Goal: Information Seeking & Learning: Learn about a topic

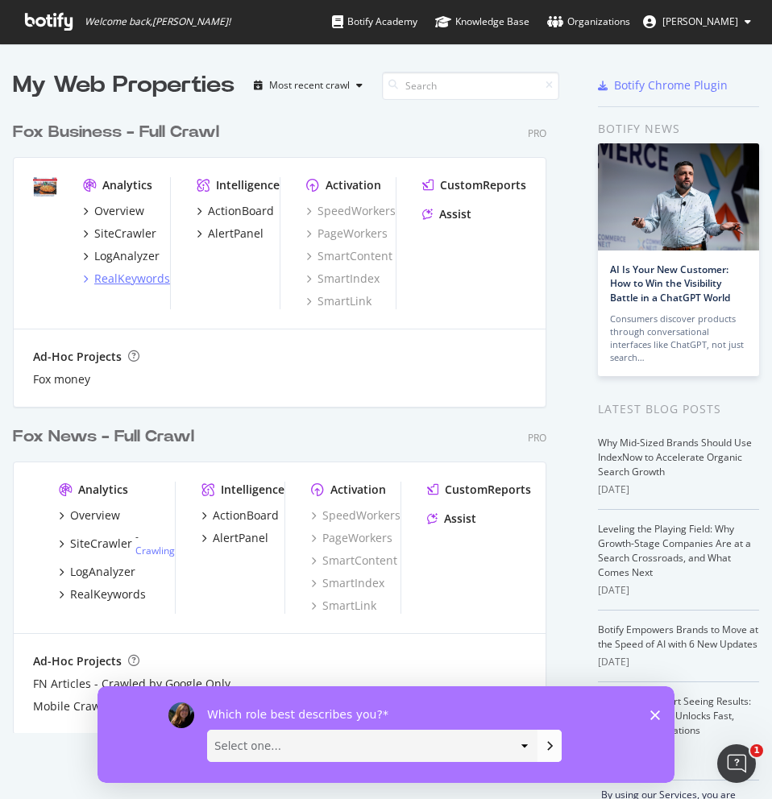
click at [103, 272] on div "RealKeywords" at bounding box center [132, 279] width 76 height 16
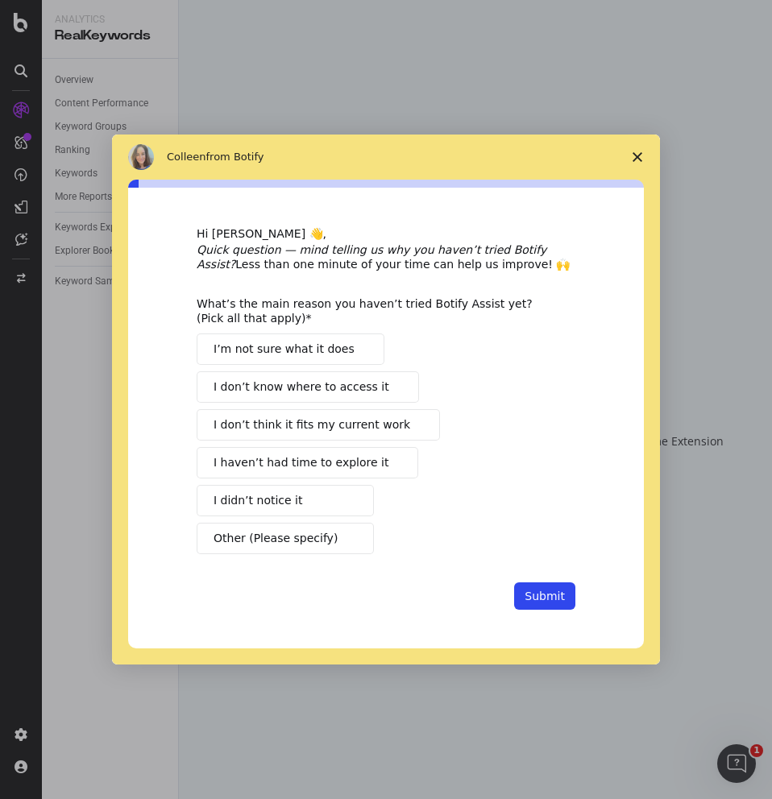
click at [629, 155] on span "Close survey" at bounding box center [637, 157] width 45 height 45
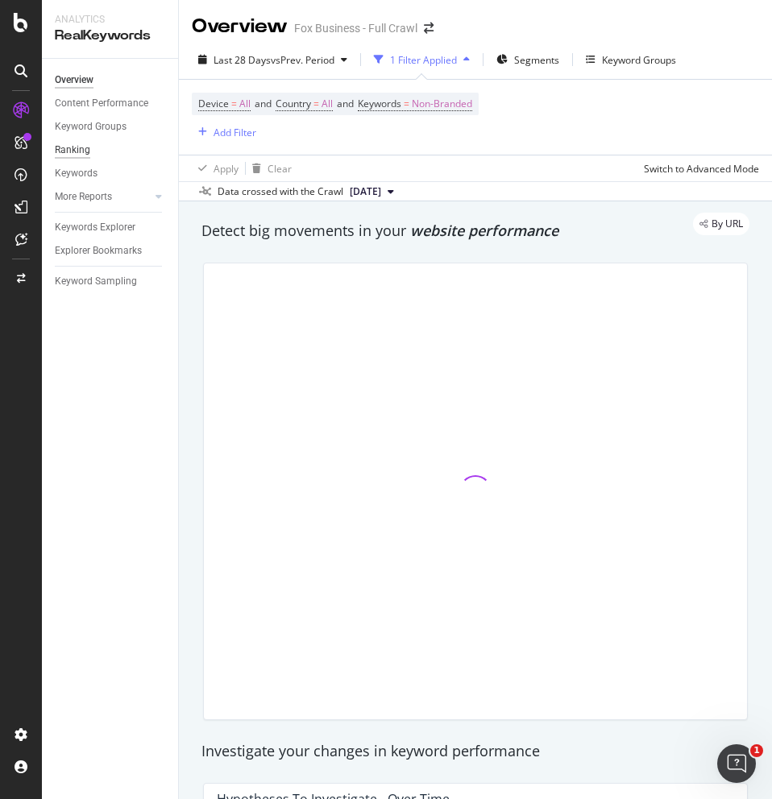
click at [86, 151] on div "Ranking" at bounding box center [72, 150] width 35 height 17
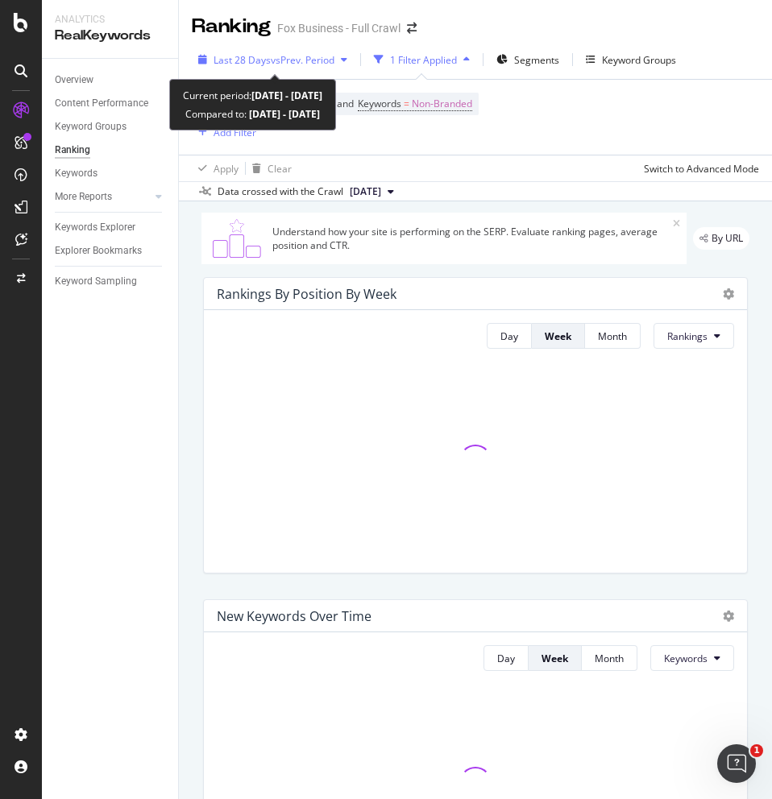
click at [325, 57] on span "vs Prev. Period" at bounding box center [303, 60] width 64 height 14
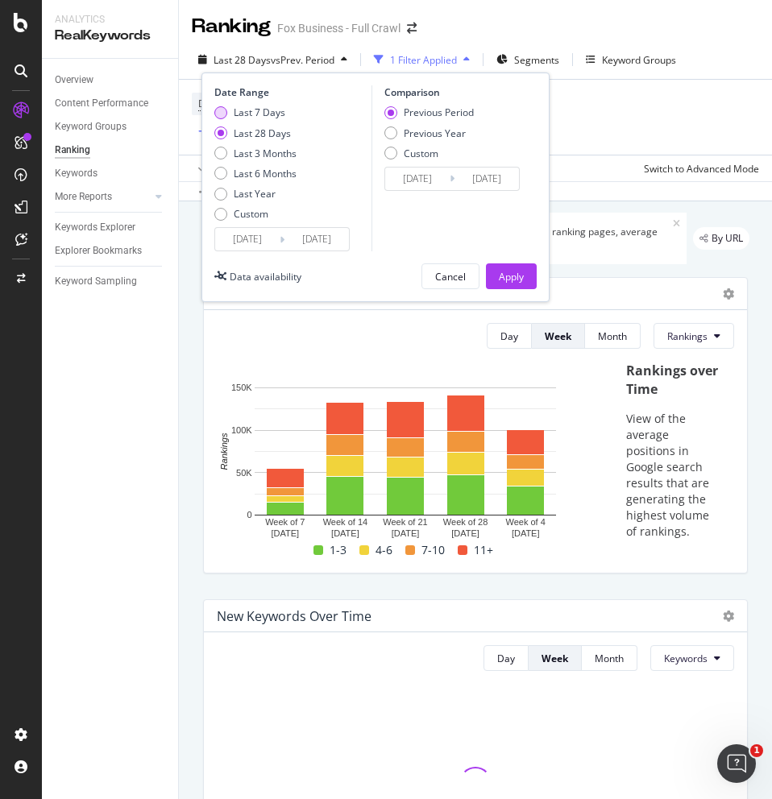
click at [226, 115] on div "Last 7 Days" at bounding box center [255, 113] width 82 height 14
type input "[DATE]"
click at [462, 187] on input "[DATE]" at bounding box center [486, 179] width 64 height 23
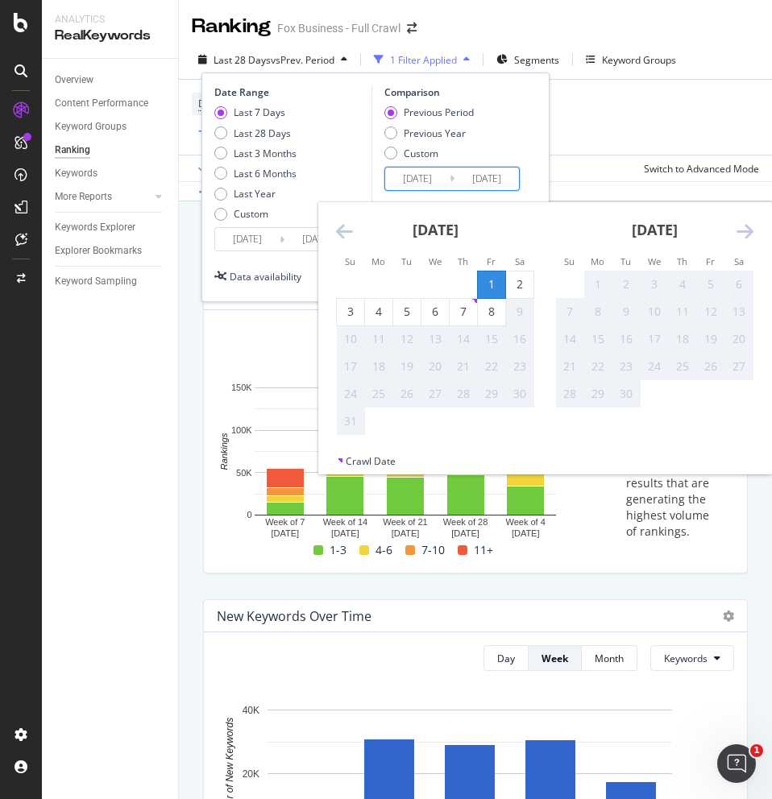
click at [396, 113] on div "Previous Period" at bounding box center [390, 112] width 13 height 13
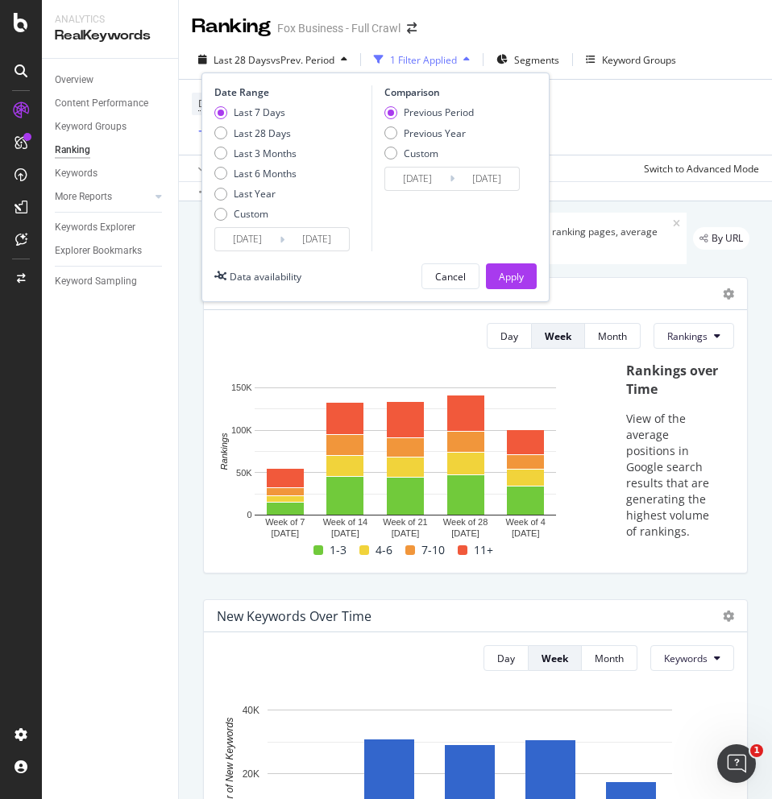
click at [334, 234] on input "[DATE]" at bounding box center [316, 239] width 64 height 23
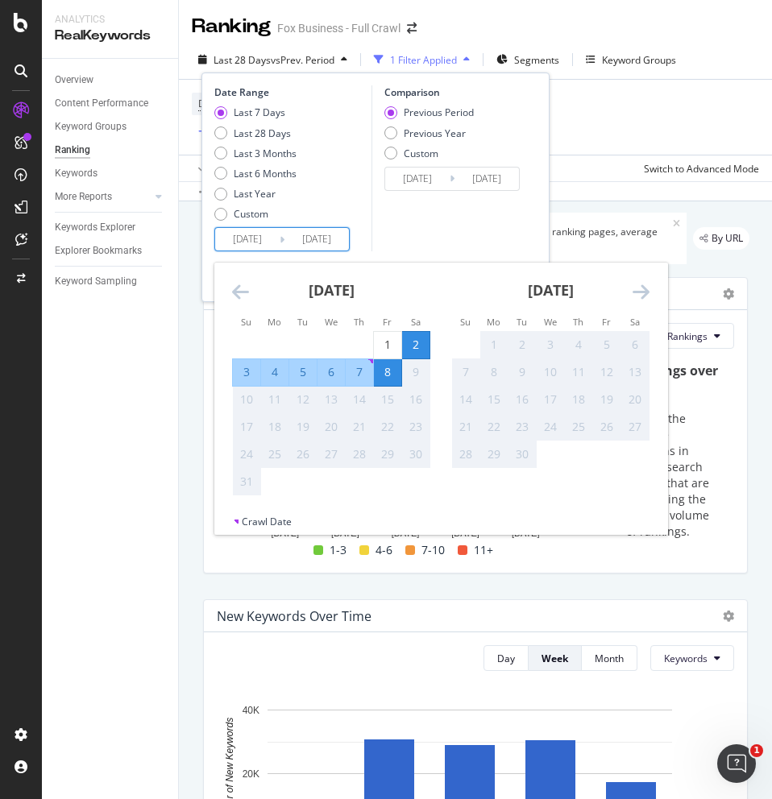
click at [339, 173] on div "Last 7 Days Last 28 Days Last 3 Months Last 6 Months Last Year Custom" at bounding box center [290, 167] width 153 height 122
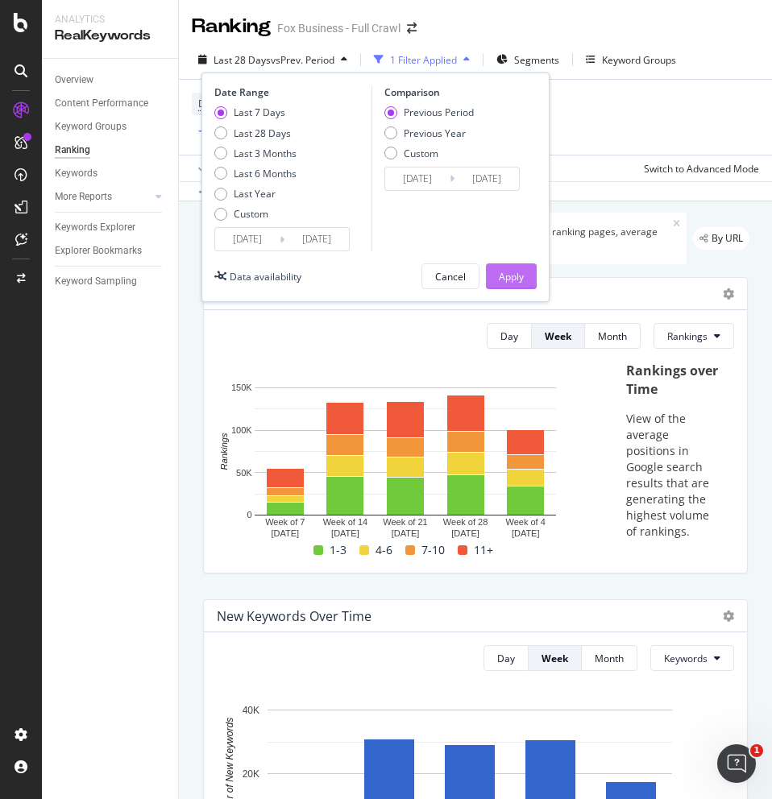
click at [515, 276] on div "Apply" at bounding box center [511, 277] width 25 height 14
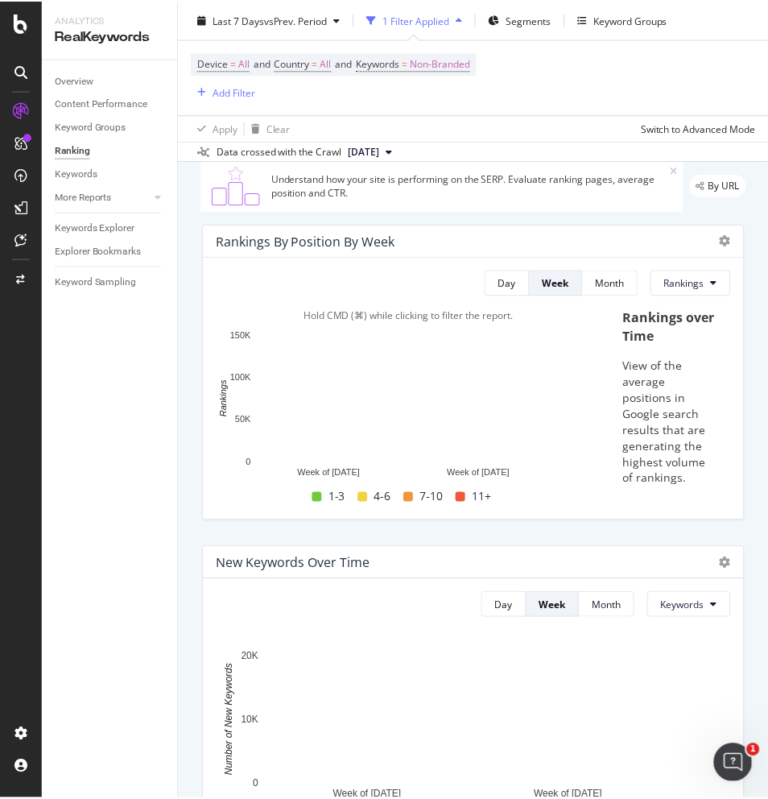
scroll to position [54, 0]
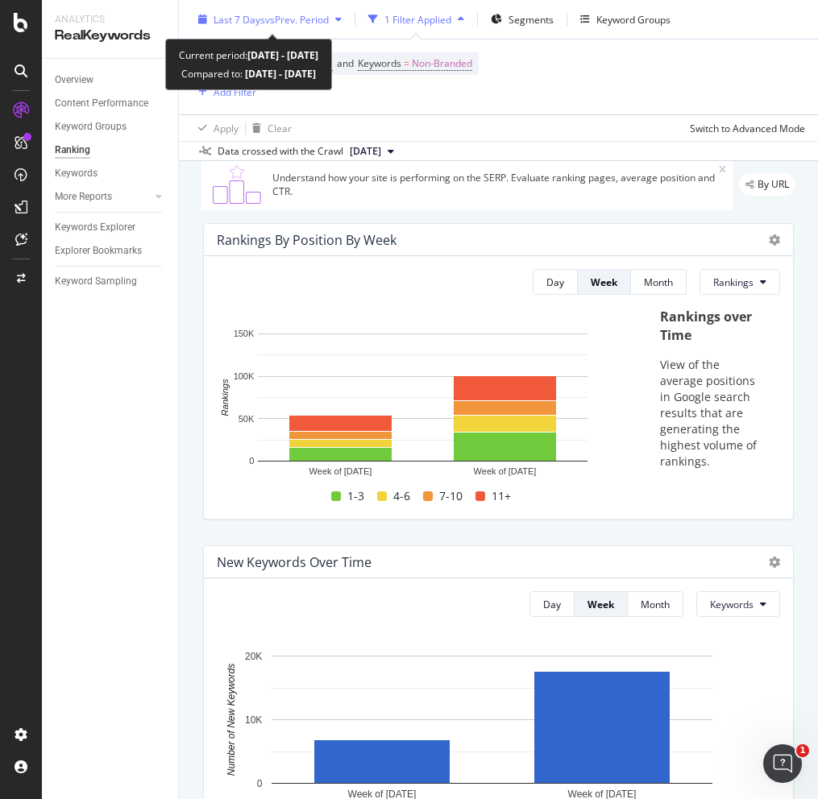
click at [246, 19] on span "Last 7 Days" at bounding box center [239, 19] width 52 height 14
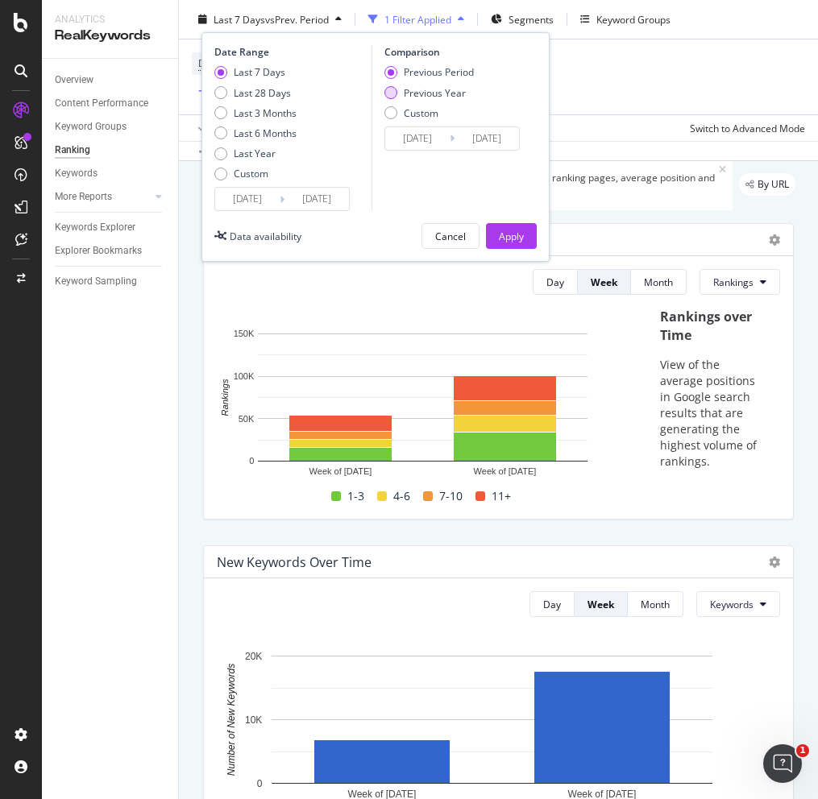
click at [397, 91] on div "Previous Year" at bounding box center [428, 92] width 89 height 14
type input "[DATE]"
click at [493, 226] on button "Apply" at bounding box center [511, 236] width 51 height 26
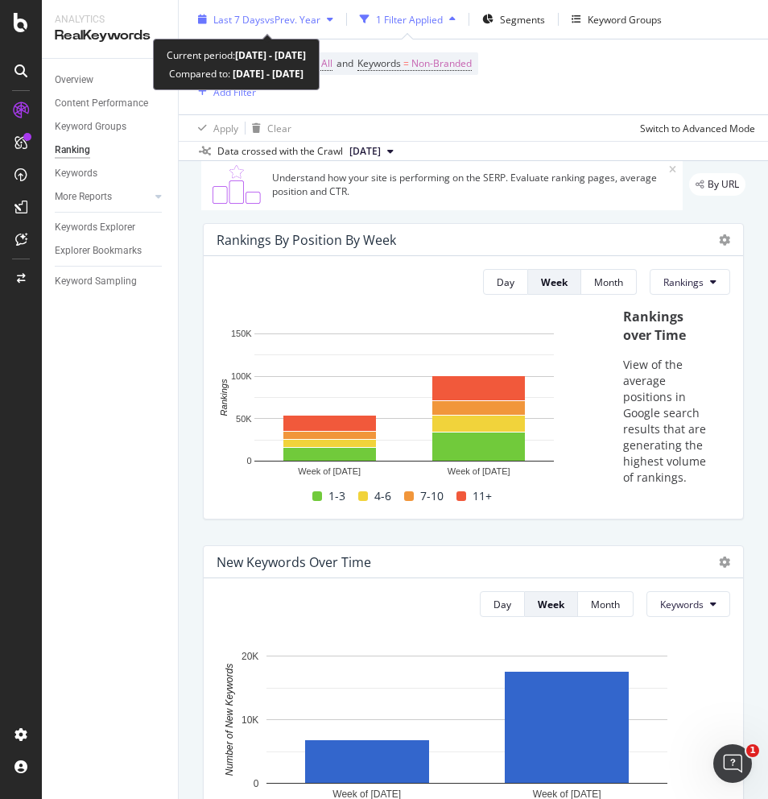
click at [327, 14] on div "button" at bounding box center [330, 19] width 19 height 10
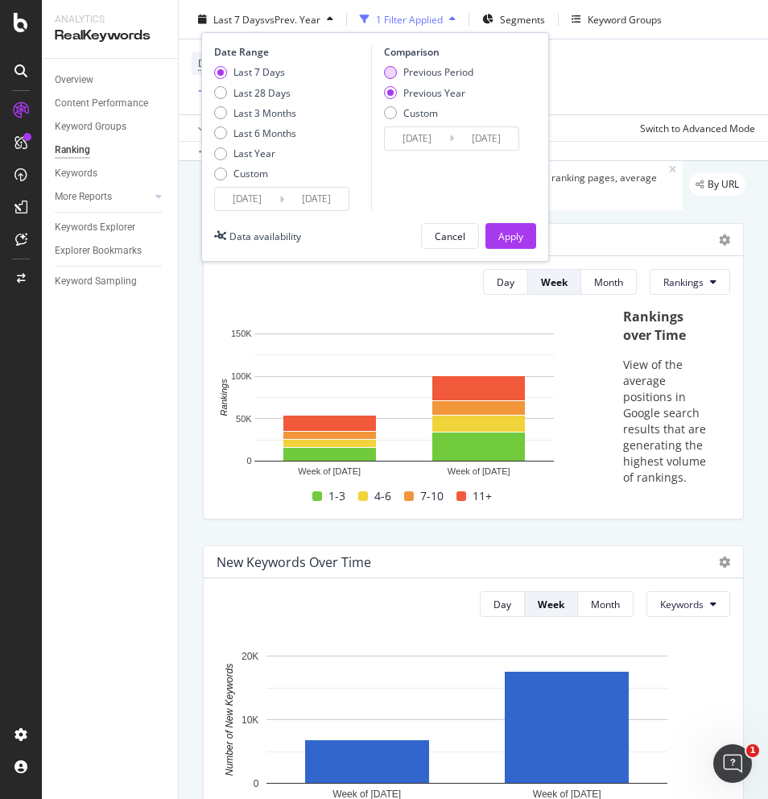
click at [396, 71] on div "Previous Period" at bounding box center [390, 72] width 13 height 13
type input "[DATE]"
click at [525, 240] on button "Apply" at bounding box center [511, 236] width 51 height 26
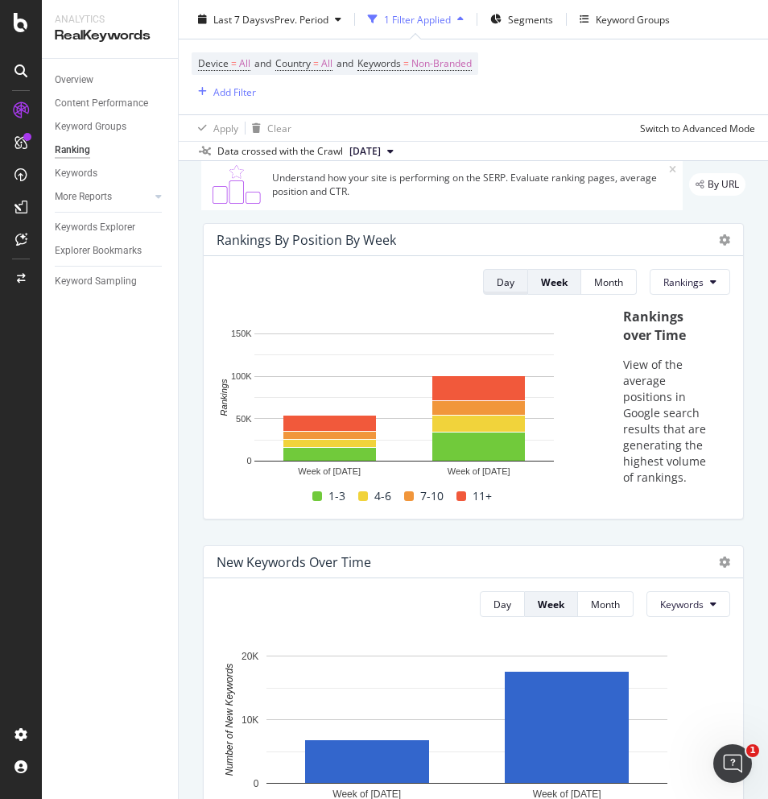
click at [501, 287] on div "Day" at bounding box center [506, 282] width 18 height 14
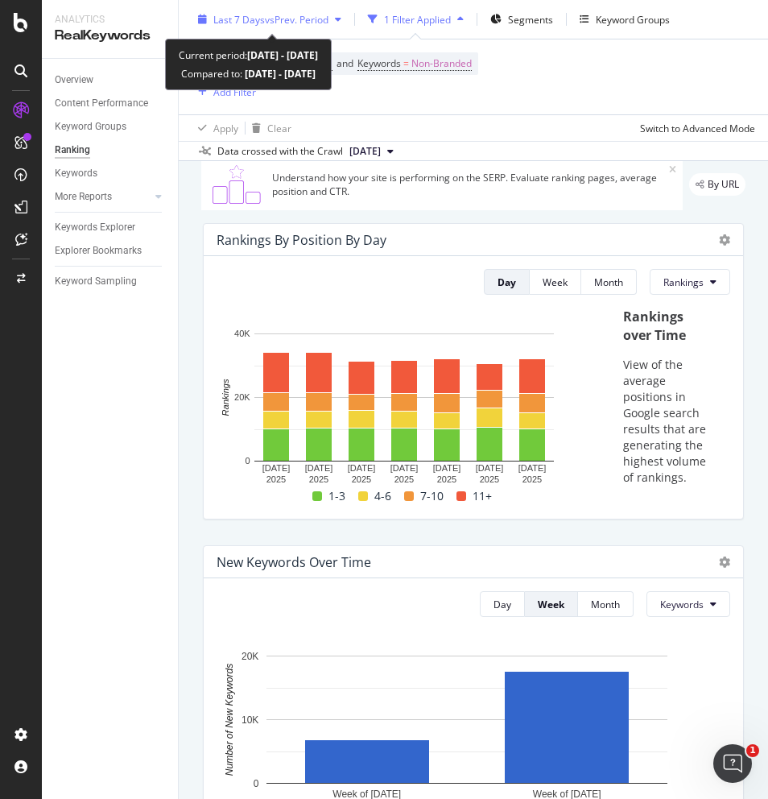
click at [311, 19] on span "vs Prev. Period" at bounding box center [297, 19] width 64 height 14
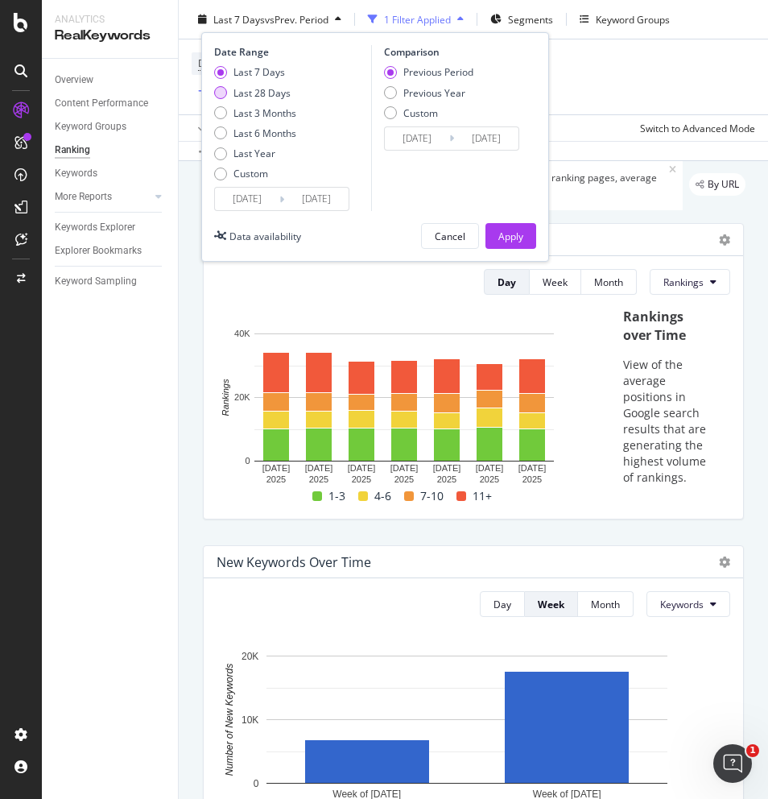
click at [266, 88] on div "Last 28 Days" at bounding box center [262, 92] width 57 height 14
type input "[DATE]"
click at [518, 240] on div "Apply" at bounding box center [511, 236] width 25 height 14
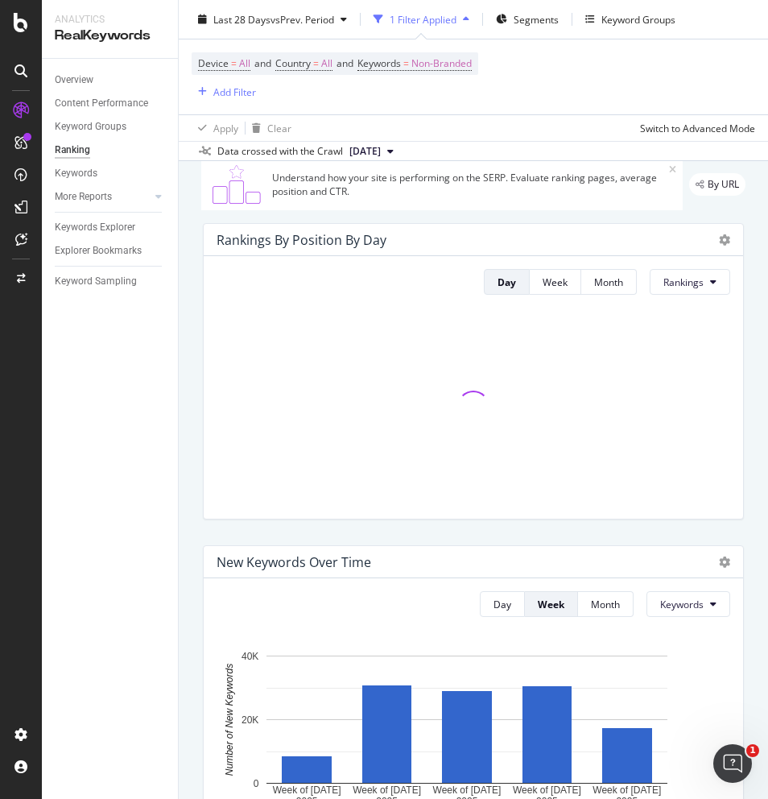
click at [543, 279] on div "Week" at bounding box center [555, 282] width 25 height 14
